Goal: Task Accomplishment & Management: Manage account settings

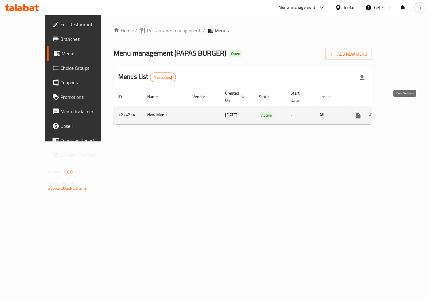
click at [400, 109] on link "enhanced table" at bounding box center [401, 115] width 14 height 14
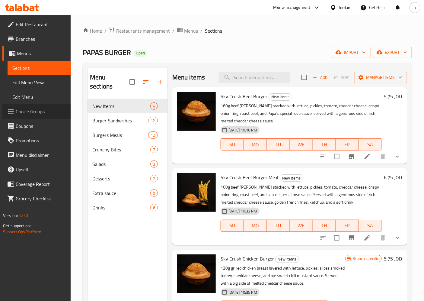
click at [32, 111] on span "Choice Groups" at bounding box center [41, 111] width 50 height 7
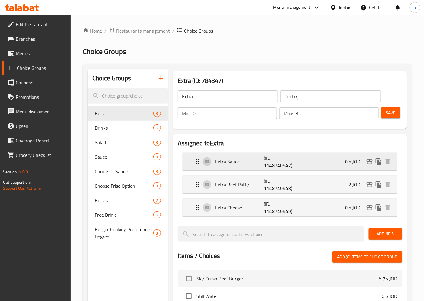
scroll to position [34, 0]
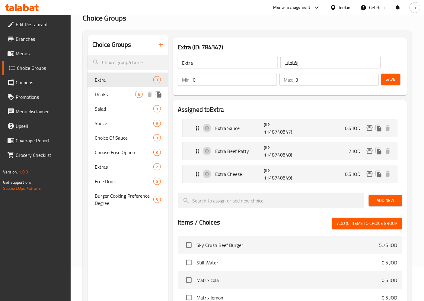
click at [107, 98] on div "Drinks 6" at bounding box center [128, 94] width 81 height 14
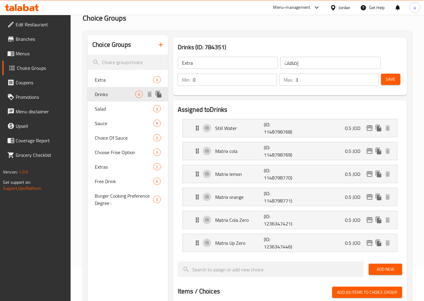
type input "Drinks"
type input "المشروبات"
type input "6"
click at [108, 112] on div "Salad 3" at bounding box center [128, 108] width 81 height 14
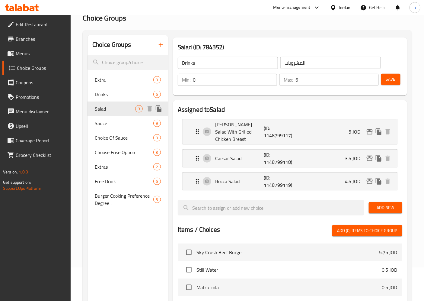
type input "Salad"
type input "سلطة"
type input "3"
click at [115, 122] on span "Sauce" at bounding box center [115, 123] width 40 height 7
type input "Sauce"
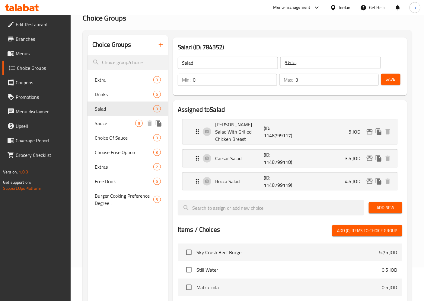
type input "صلصة"
type input "9"
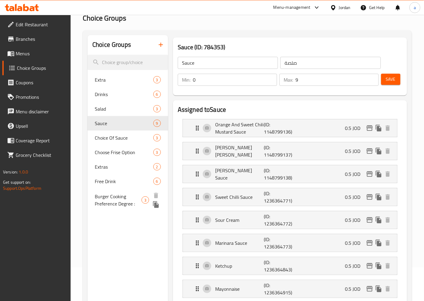
click at [111, 204] on span "Burger Cooking Preference Degree :" at bounding box center [118, 200] width 47 height 14
type input "Burger Cooking Preference Degree :"
type input "درجة تفضيل طهي البرغر:"
type input "1"
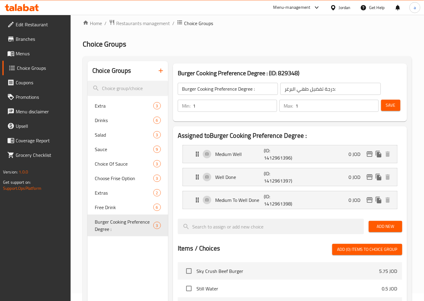
scroll to position [0, 0]
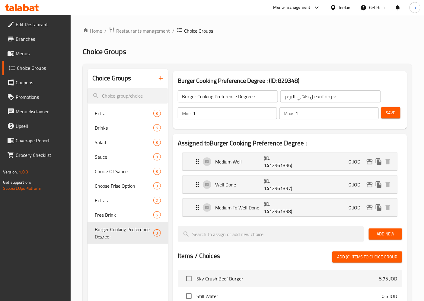
click at [187, 32] on span "Choice Groups" at bounding box center [198, 30] width 29 height 7
click at [31, 25] on span "Edit Restaurant" at bounding box center [41, 24] width 50 height 7
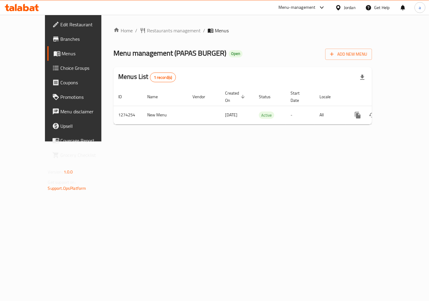
click at [61, 66] on span "Choice Groups" at bounding box center [86, 67] width 51 height 7
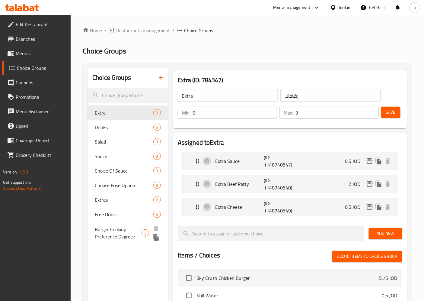
click at [105, 233] on span "Burger Cooking Preference Degree :" at bounding box center [118, 233] width 47 height 14
type input "Burger Cooking Preference Degree :"
type input "درجة تفضيل طهي البرغر:"
type input "1"
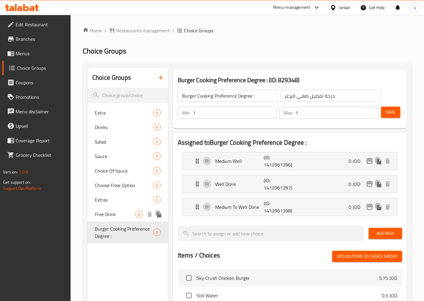
click at [109, 212] on span "Free Drink" at bounding box center [115, 213] width 40 height 7
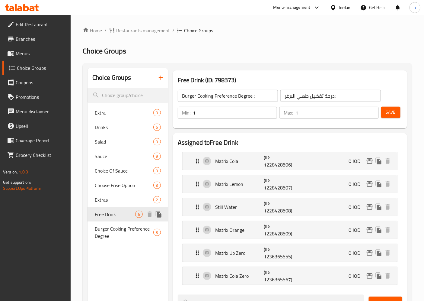
type input "Free Drink"
type input "مشروب مجاني"
type input "0"
click at [109, 198] on span "Extras" at bounding box center [115, 199] width 40 height 7
type input "Extras"
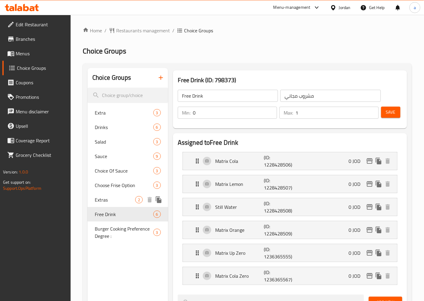
type input "إضافات"
type input "2"
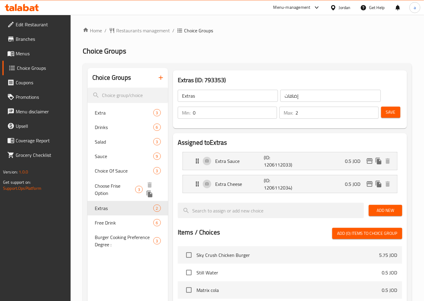
click at [115, 182] on span "Choose Frise Option" at bounding box center [115, 189] width 40 height 14
type input "Choose Frise Option"
type input "اختار نوع البطاطا"
type input "1"
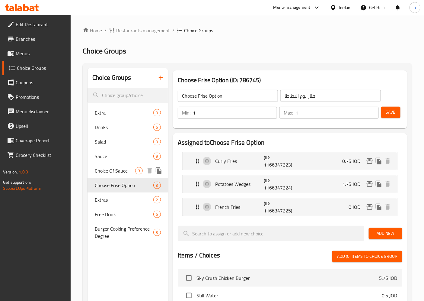
click at [115, 176] on div "Choice Of Sauce 3" at bounding box center [128, 170] width 81 height 14
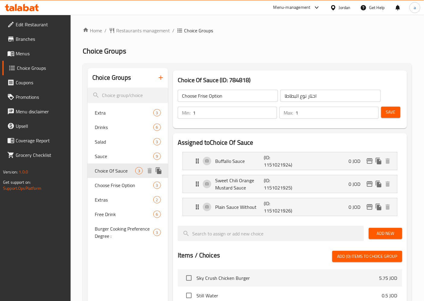
type input "Choice Of Sauce"
type input "إختيار الصلصة"
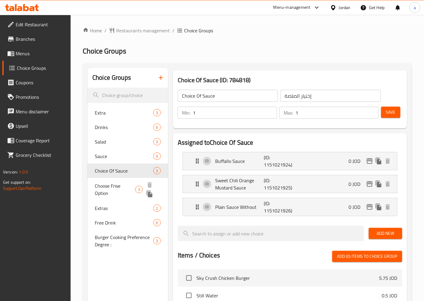
click at [115, 185] on span "Choose Frise Option" at bounding box center [115, 189] width 40 height 14
type input "Choose Frise Option"
type input "اختار نوع البطاطا"
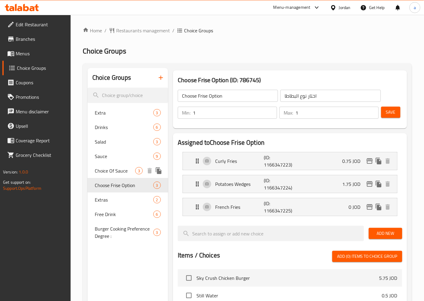
click at [115, 176] on div "Choice Of Sauce 3" at bounding box center [128, 170] width 81 height 14
type input "Choice Of Sauce"
type input "إختيار الصلصة"
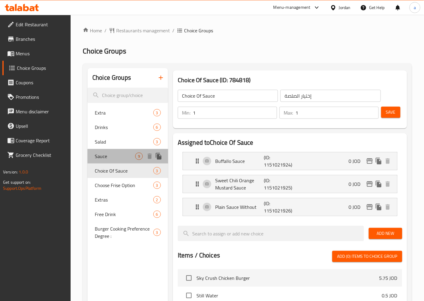
click at [113, 159] on span "Sauce" at bounding box center [115, 155] width 40 height 7
type input "Sauce"
type input "صلصة"
type input "0"
type input "9"
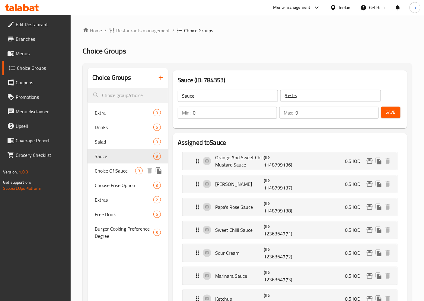
click at [114, 165] on div "Choice Of Sauce 3" at bounding box center [128, 170] width 81 height 14
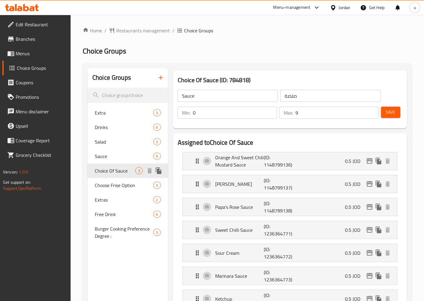
type input "Choice Of Sauce"
type input "إختيار الصلصة"
type input "1"
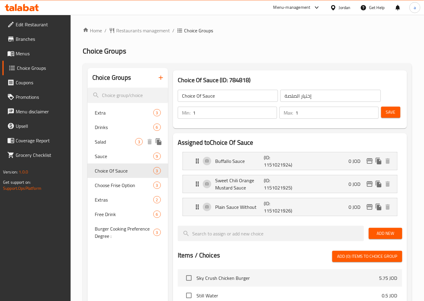
click at [117, 146] on div "Salad 3" at bounding box center [128, 141] width 81 height 14
type input "Salad"
type input "سلطة"
type input "0"
type input "3"
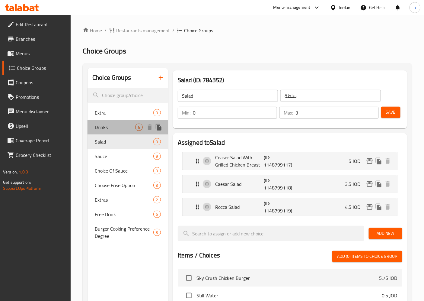
click at [114, 131] on div "Drinks 6" at bounding box center [128, 127] width 81 height 14
type input "Drinks"
type input "المشروبات"
type input "6"
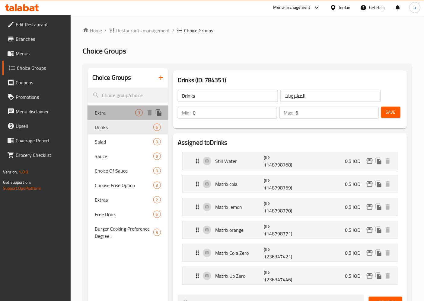
click at [112, 116] on span "Extra" at bounding box center [115, 112] width 40 height 7
type input "Extra"
type input "إضافات"
type input "3"
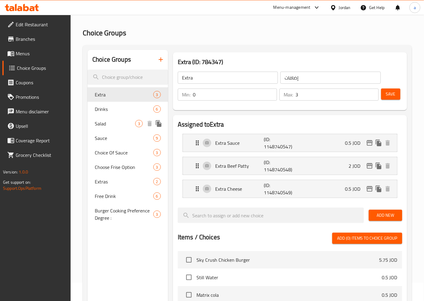
scroll to position [34, 0]
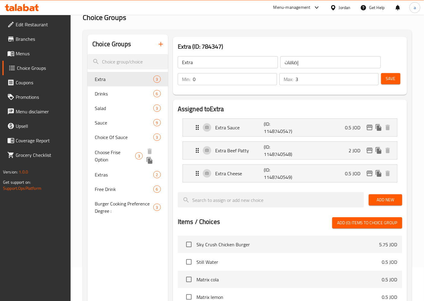
click at [116, 153] on span "Choose Frise Option" at bounding box center [115, 156] width 40 height 14
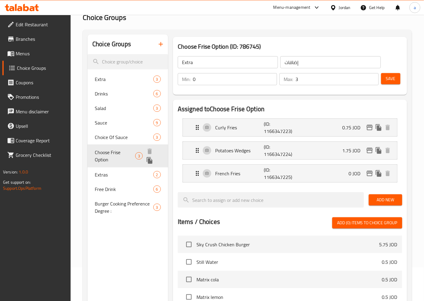
type input "Choose Frise Option"
type input "اختار نوع البطاطا"
type input "1"
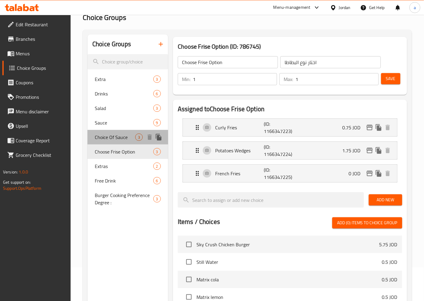
click at [116, 138] on span "Choice Of Sauce" at bounding box center [115, 136] width 40 height 7
type input "Choice Of Sauce"
type input "إختيار الصلصة"
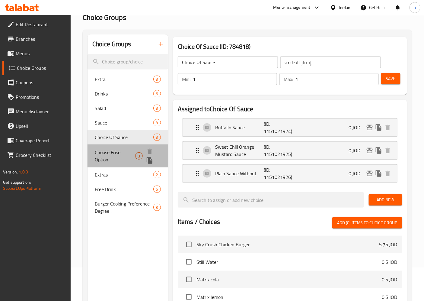
click at [121, 151] on span "Choose Frise Option" at bounding box center [115, 156] width 40 height 14
type input "Choose Frise Option"
type input "اختار نوع البطاطا"
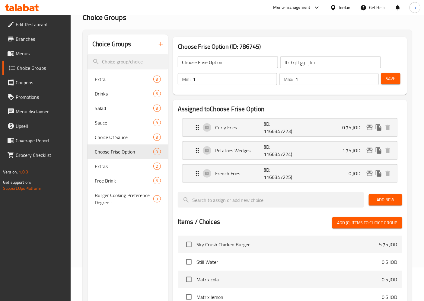
click at [348, 10] on div "Jordan" at bounding box center [345, 7] width 12 height 7
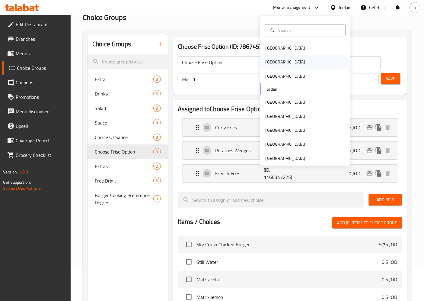
click at [304, 64] on div "[GEOGRAPHIC_DATA]" at bounding box center [305, 62] width 91 height 14
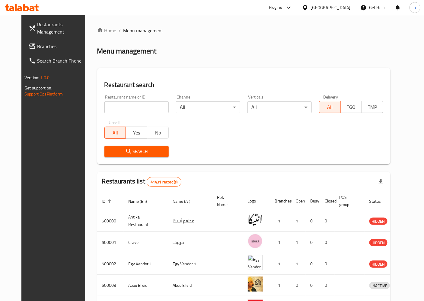
click at [29, 47] on icon at bounding box center [32, 45] width 6 height 5
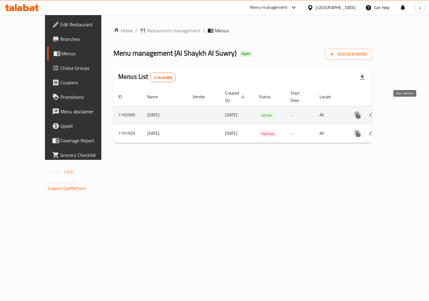
click at [402, 111] on icon "enhanced table" at bounding box center [401, 114] width 7 height 7
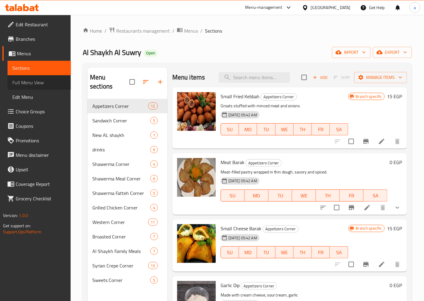
click at [31, 84] on span "Full Menu View" at bounding box center [39, 82] width 54 height 7
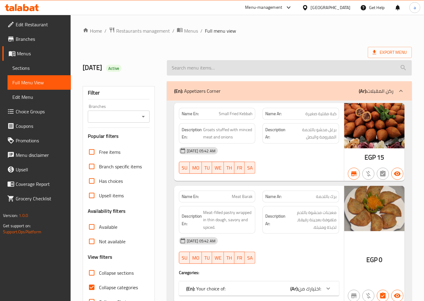
click at [207, 73] on input "search" at bounding box center [289, 67] width 245 height 15
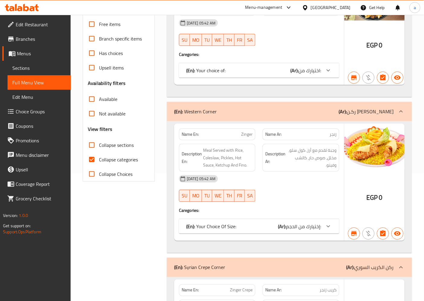
scroll to position [39, 0]
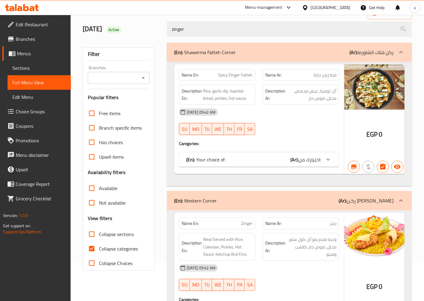
type input "zinger"
click at [53, 64] on link "Sections" at bounding box center [39, 68] width 63 height 14
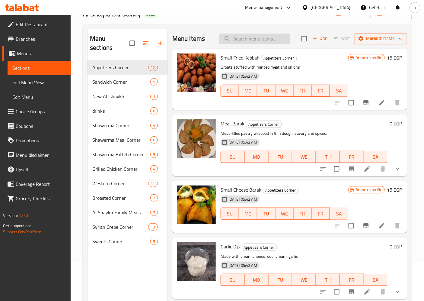
click at [257, 39] on input "search" at bounding box center [254, 39] width 71 height 11
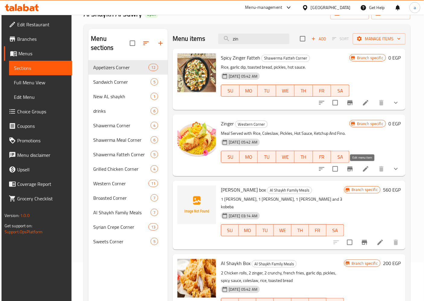
type input "zin"
click at [364, 168] on icon at bounding box center [365, 168] width 7 height 7
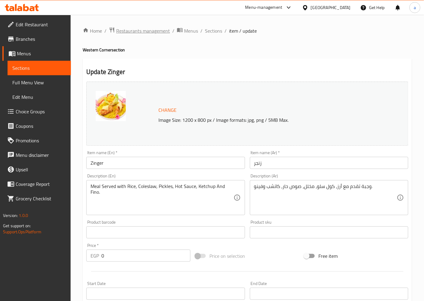
click at [128, 32] on span "Restaurants management" at bounding box center [143, 30] width 54 height 7
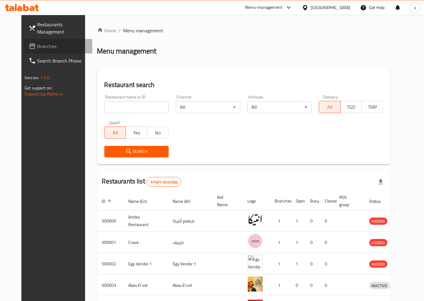
click at [41, 44] on span "Branches" at bounding box center [62, 46] width 50 height 7
